Goal: Information Seeking & Learning: Learn about a topic

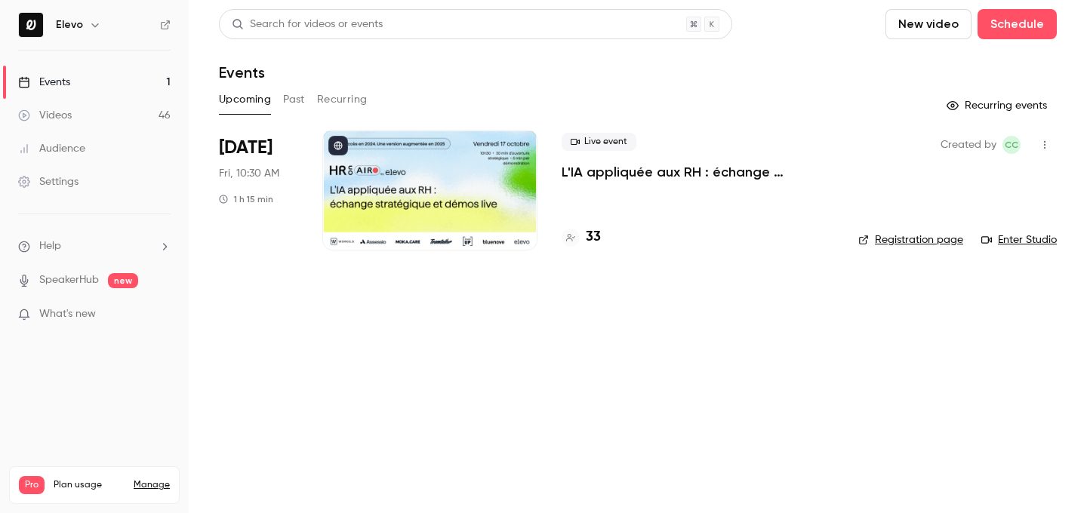
click at [898, 249] on div "Created by CC Registration page Enter Studio" at bounding box center [957, 190] width 199 height 121
click at [898, 231] on div "Created by CC Registration page Enter Studio" at bounding box center [957, 190] width 199 height 121
click at [903, 239] on link "Registration page" at bounding box center [910, 240] width 105 height 15
click at [613, 172] on p "L'IA appliquée aux RH : échange stratégique et démos live." at bounding box center [698, 172] width 273 height 18
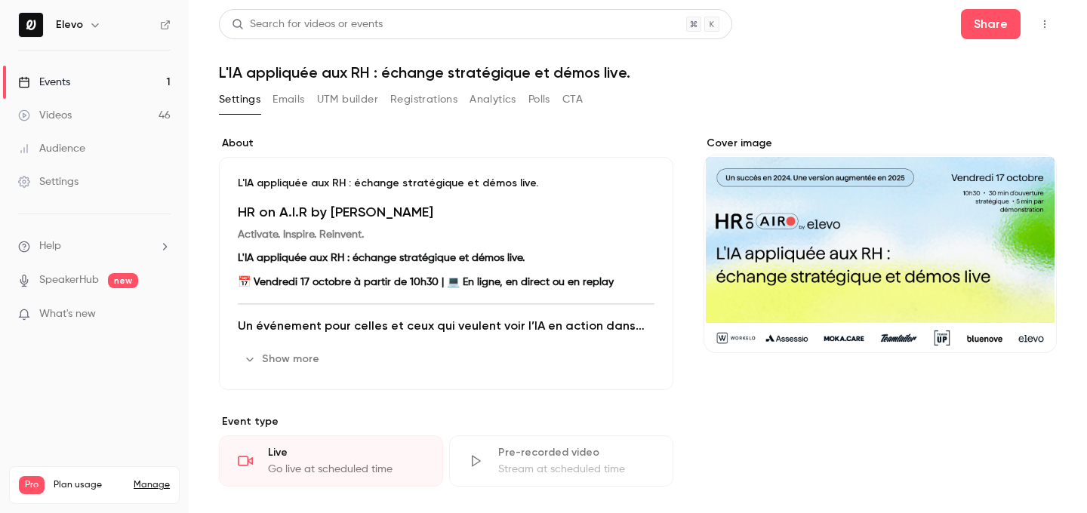
click at [504, 79] on h1 "L'IA appliquée aux RH : échange stratégique et démos live." at bounding box center [638, 72] width 838 height 18
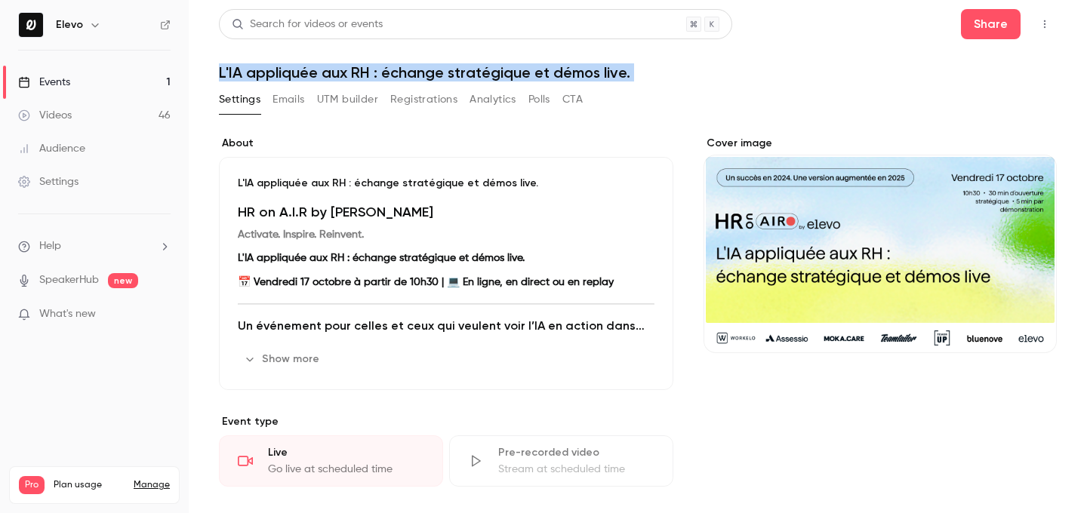
click at [504, 79] on h1 "L'IA appliquée aux RH : échange stratégique et démos live." at bounding box center [638, 72] width 838 height 18
copy div "L'IA appliquée aux RH : échange stratégique et démos live. Settings Emails UTM …"
click at [107, 91] on link "Events 1" at bounding box center [94, 82] width 189 height 33
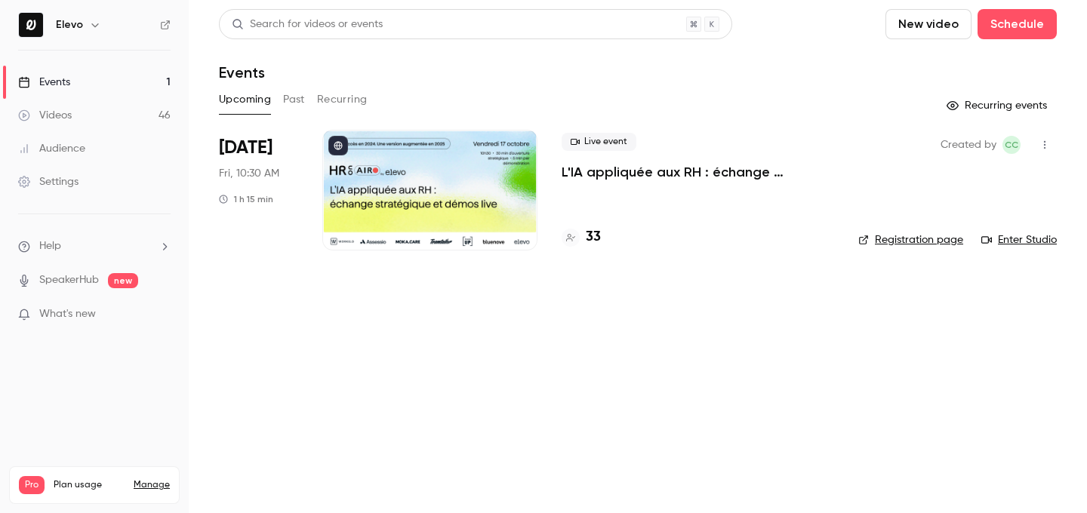
click at [735, 172] on p "L'IA appliquée aux RH : échange stratégique et démos live." at bounding box center [698, 172] width 273 height 18
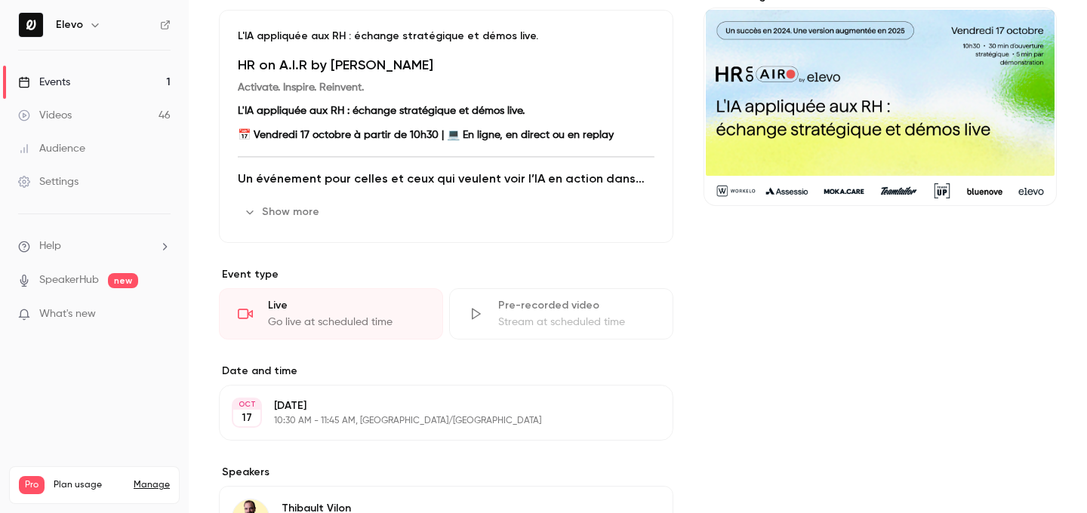
scroll to position [148, 0]
click at [534, 184] on h2 "Un événement pour celles et ceux qui veulent voir l’IA en action dans les RH." at bounding box center [446, 178] width 417 height 18
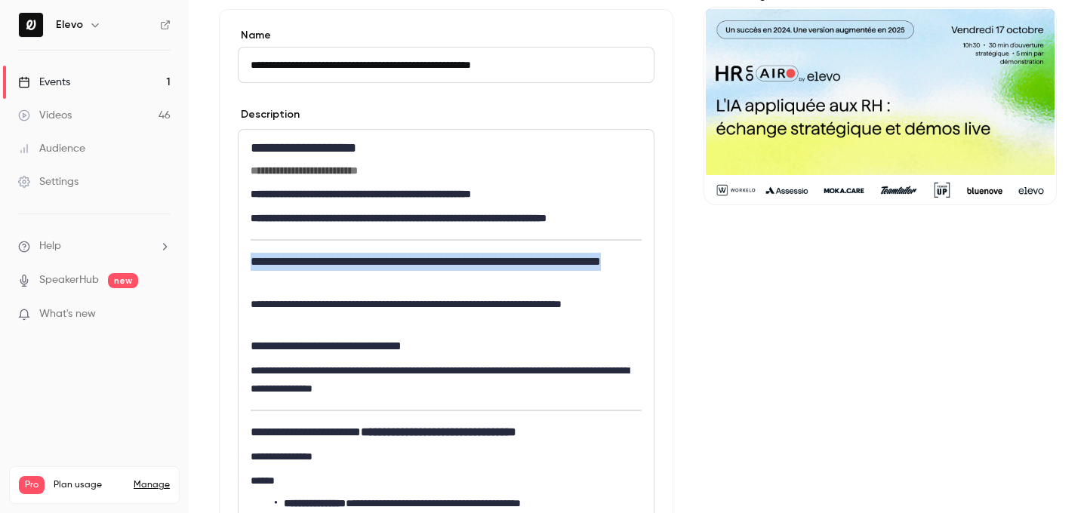
drag, startPoint x: 335, startPoint y: 280, endPoint x: 212, endPoint y: 262, distance: 124.4
click at [212, 262] on main "**********" at bounding box center [638, 256] width 898 height 513
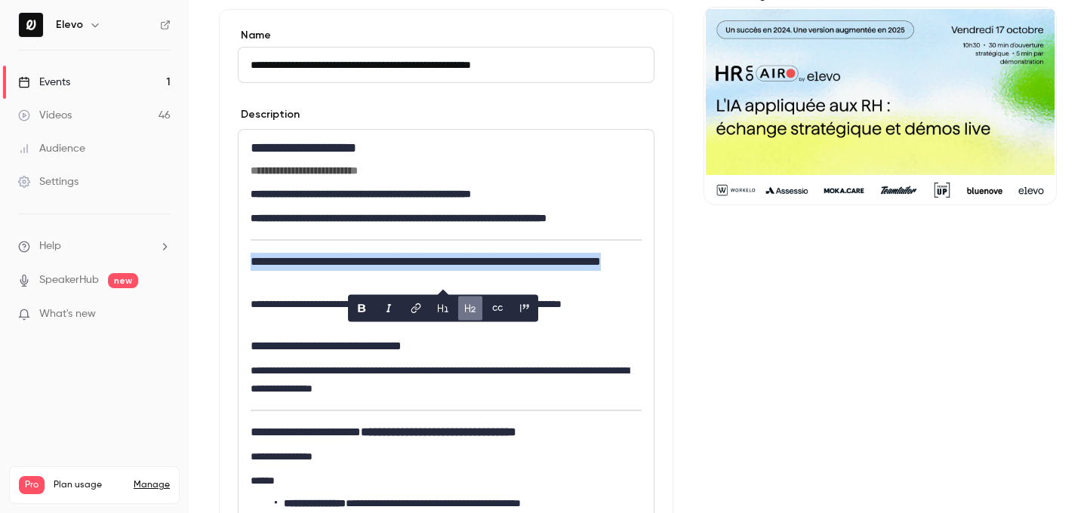
click at [279, 283] on h2 "**********" at bounding box center [446, 271] width 391 height 36
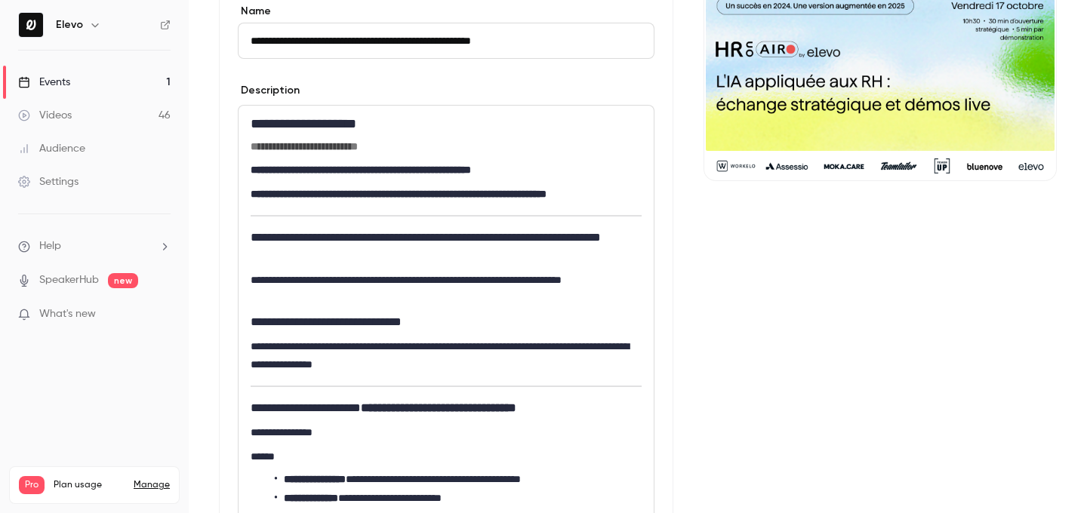
scroll to position [183, 0]
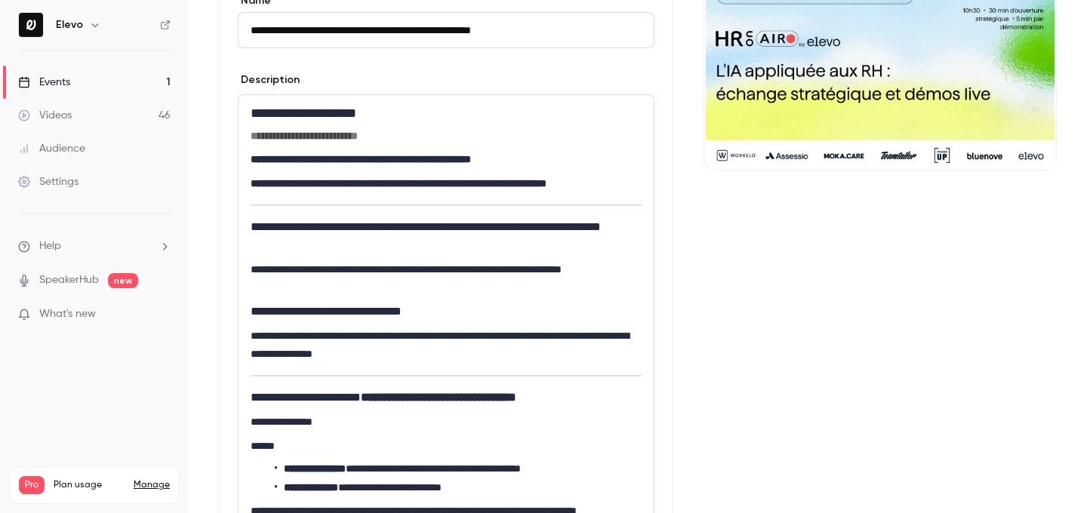
click at [158, 86] on link "Events 1" at bounding box center [94, 82] width 189 height 33
